Goal: Task Accomplishment & Management: Manage account settings

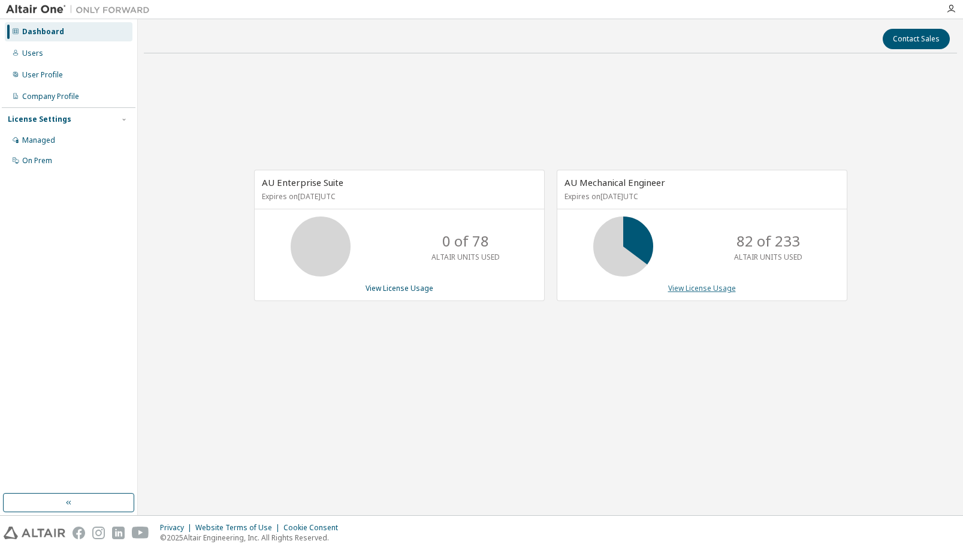
click at [713, 290] on link "View License Usage" at bounding box center [702, 288] width 68 height 10
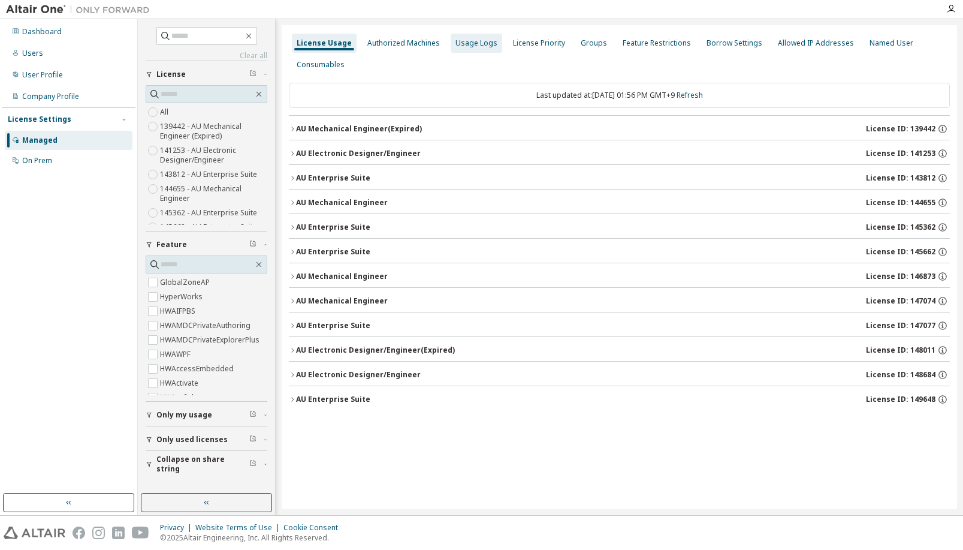
click at [477, 43] on div "Usage Logs" at bounding box center [477, 43] width 42 height 10
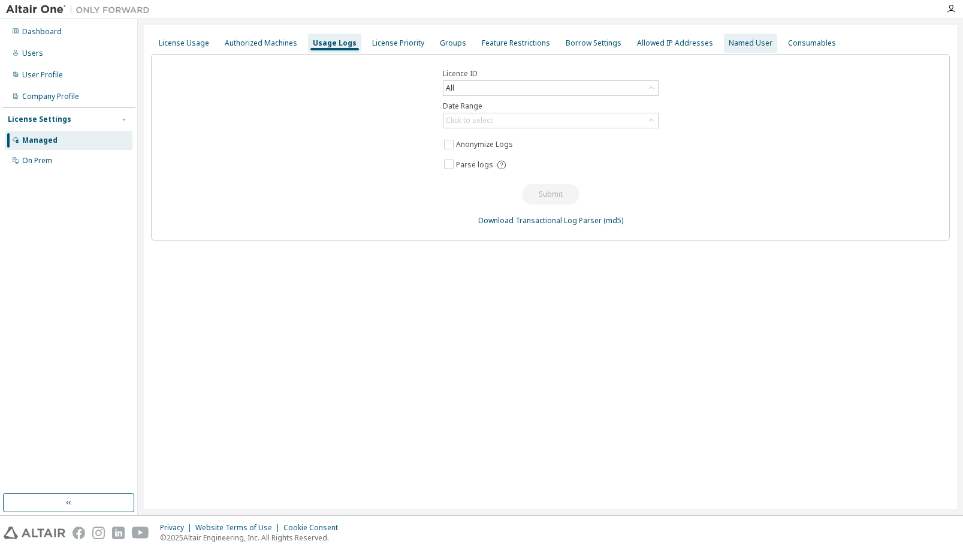
click at [729, 44] on div "Named User" at bounding box center [751, 43] width 44 height 10
click at [454, 40] on div "Groups" at bounding box center [453, 43] width 26 height 10
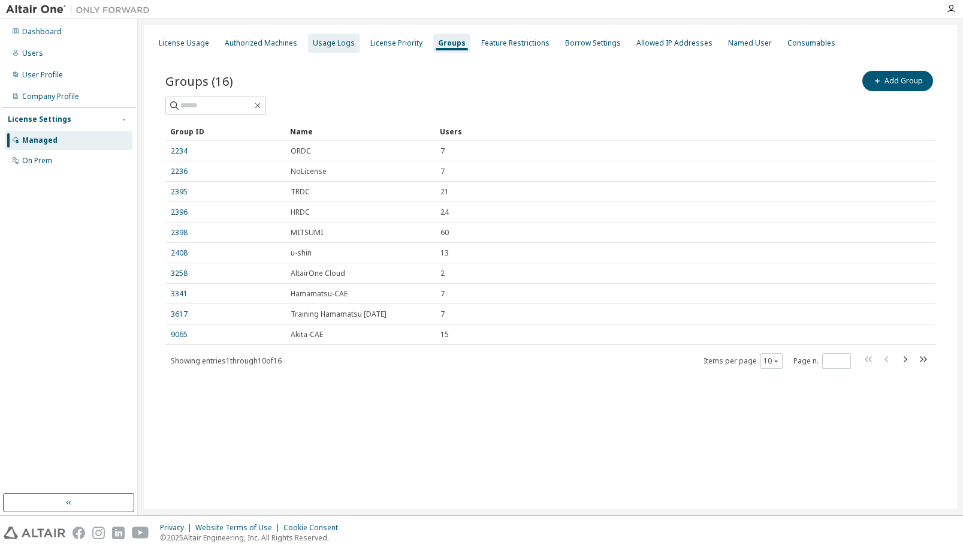
click at [336, 41] on div "Usage Logs" at bounding box center [334, 43] width 42 height 10
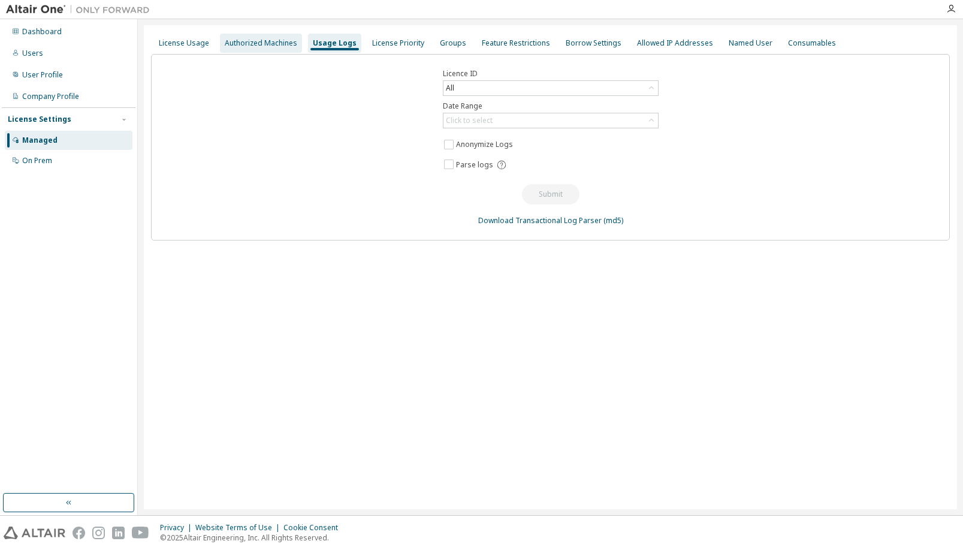
click at [267, 38] on div "Authorized Machines" at bounding box center [261, 43] width 73 height 10
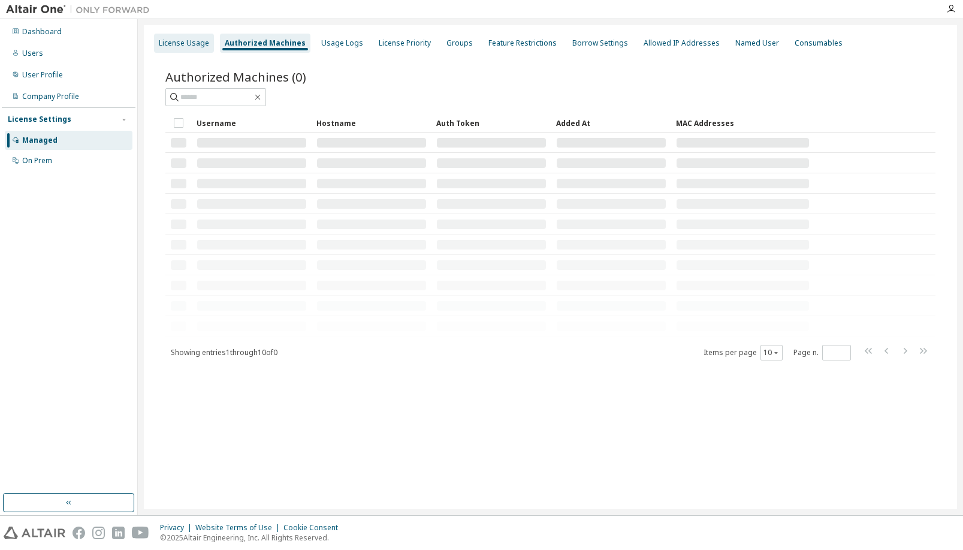
click at [190, 43] on div "License Usage" at bounding box center [184, 43] width 50 height 10
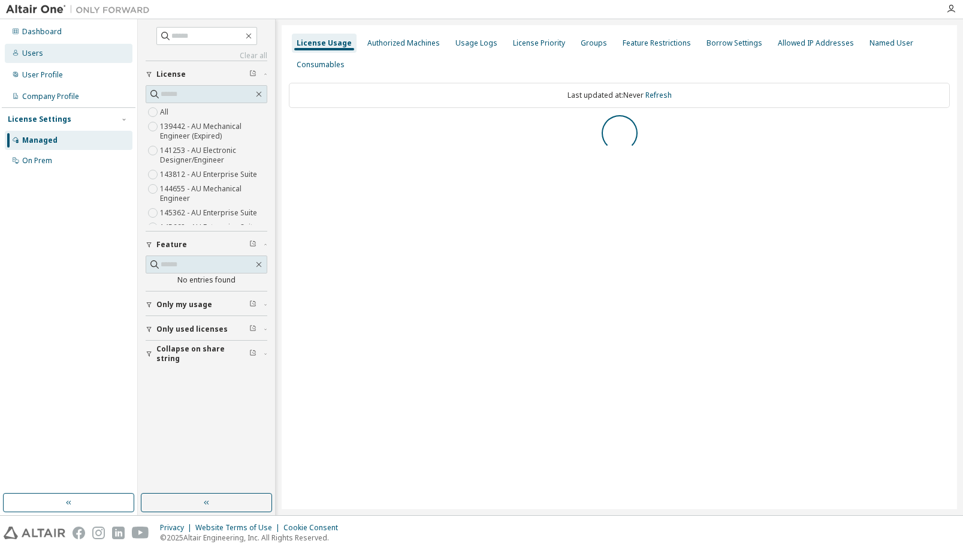
click at [37, 53] on div "Users" at bounding box center [32, 54] width 21 height 10
